Goal: Task Accomplishment & Management: Use online tool/utility

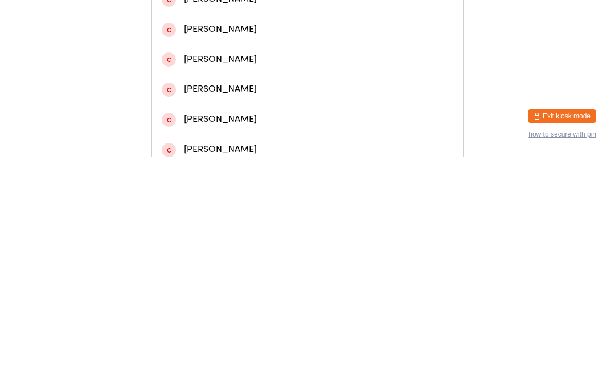
type input "[PERSON_NAME]"
click at [213, 116] on div "[PERSON_NAME] #1237946" at bounding box center [307, 107] width 291 height 15
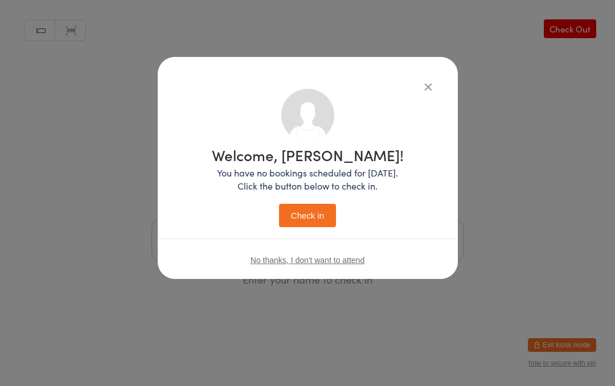
click at [312, 216] on button "Check in" at bounding box center [307, 215] width 57 height 23
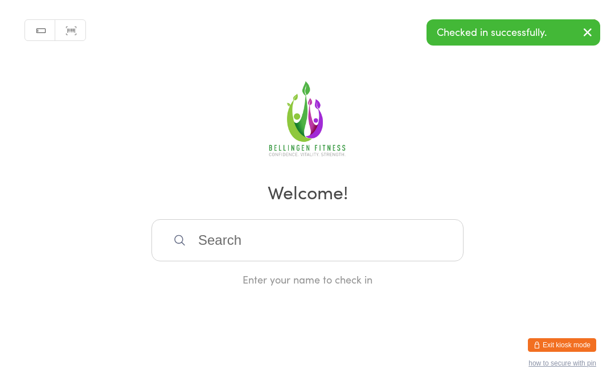
click at [271, 259] on input "search" at bounding box center [307, 240] width 312 height 42
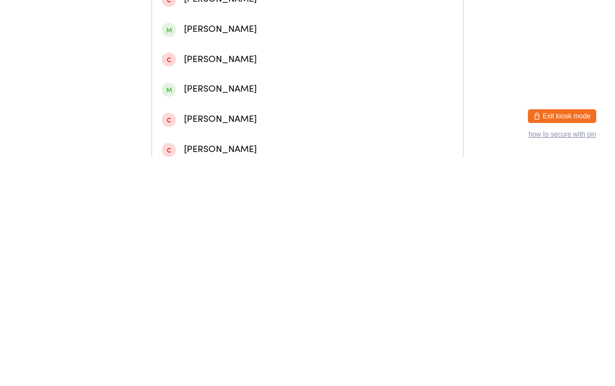
type input "[PERSON_NAME]"
click at [233, 141] on div "[PERSON_NAME] #1237952" at bounding box center [307, 138] width 311 height 30
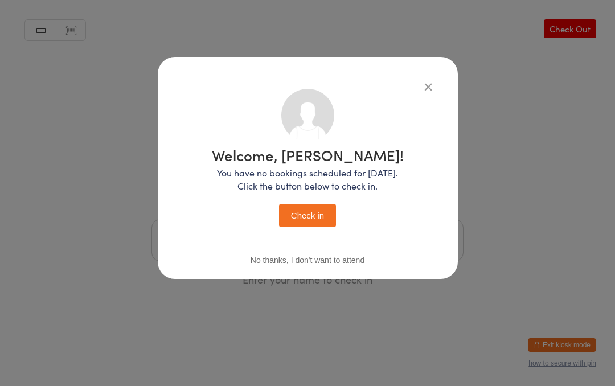
click at [308, 217] on button "Check in" at bounding box center [307, 215] width 57 height 23
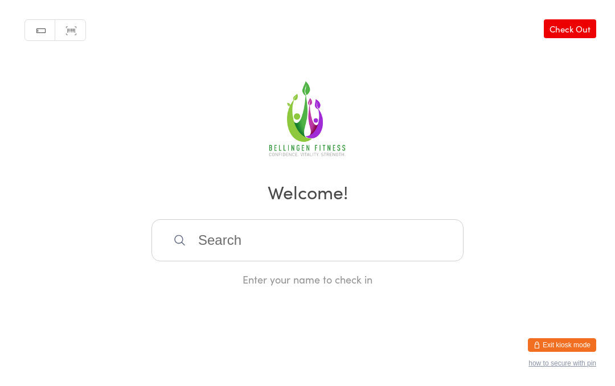
click at [233, 216] on div "Manual search Scanner input Check Out Welcome! Enter your name to check in" at bounding box center [307, 143] width 615 height 286
click at [237, 261] on input "search" at bounding box center [307, 240] width 312 height 42
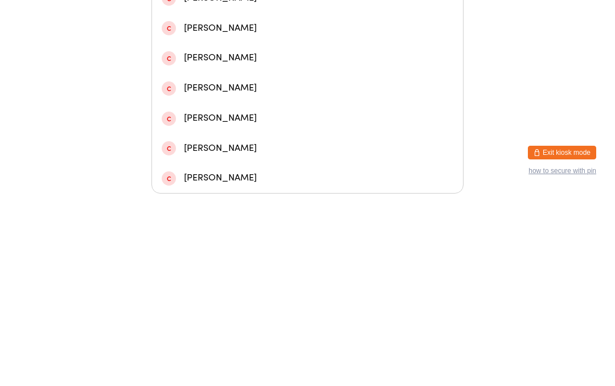
type input "Gabe"
click at [257, 96] on div "[PERSON_NAME]" at bounding box center [307, 100] width 291 height 15
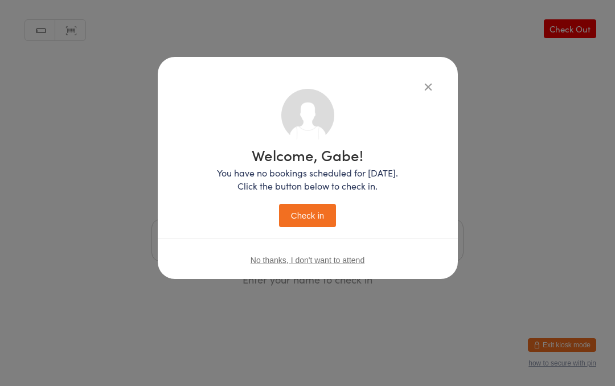
click at [308, 218] on button "Check in" at bounding box center [307, 215] width 57 height 23
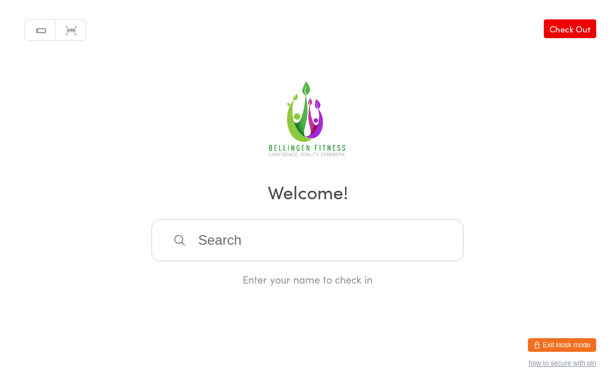
click at [249, 245] on input "search" at bounding box center [307, 240] width 312 height 42
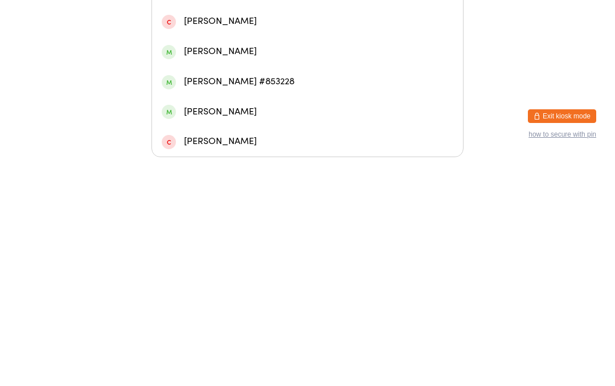
type input "[PERSON_NAME]"
click at [218, 152] on div "[PERSON_NAME]" at bounding box center [307, 159] width 291 height 15
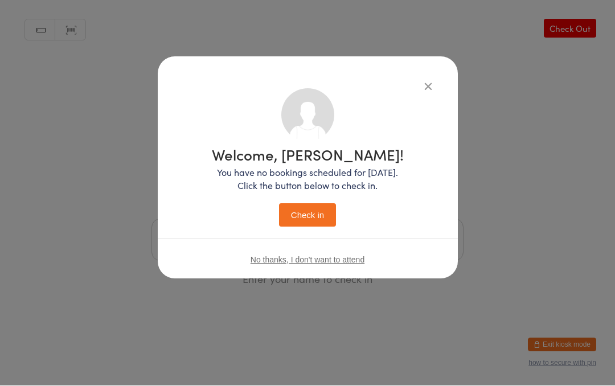
click at [310, 218] on button "Check in" at bounding box center [307, 215] width 57 height 23
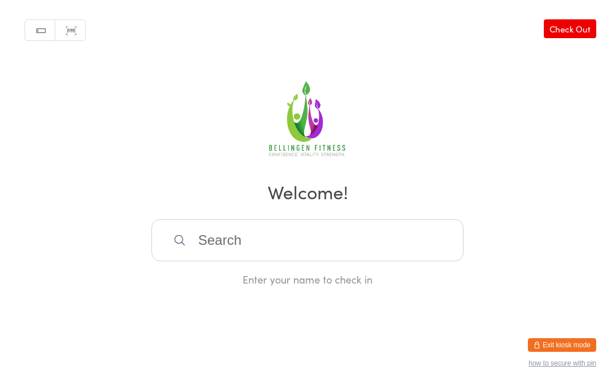
click at [345, 246] on input "search" at bounding box center [307, 240] width 312 height 42
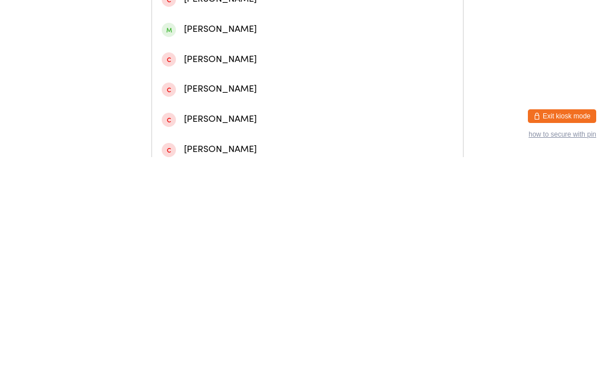
type input "Cam"
click at [309, 85] on div "[PERSON_NAME]" at bounding box center [307, 77] width 291 height 15
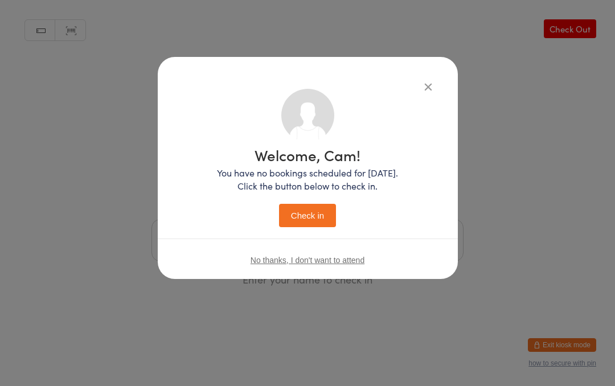
click at [312, 211] on button "Check in" at bounding box center [307, 215] width 57 height 23
